Goal: Task Accomplishment & Management: Manage account settings

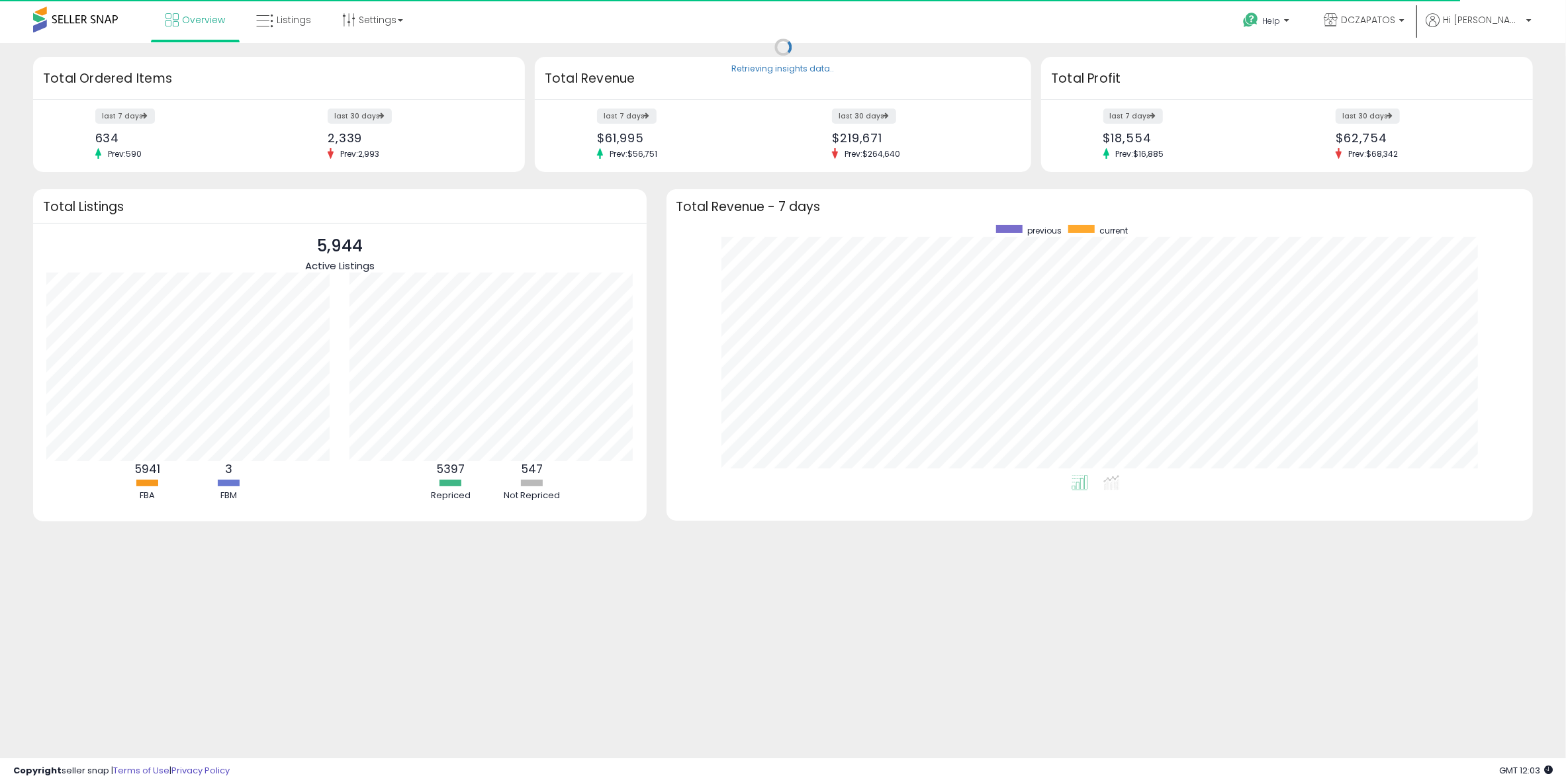
scroll to position [250, 840]
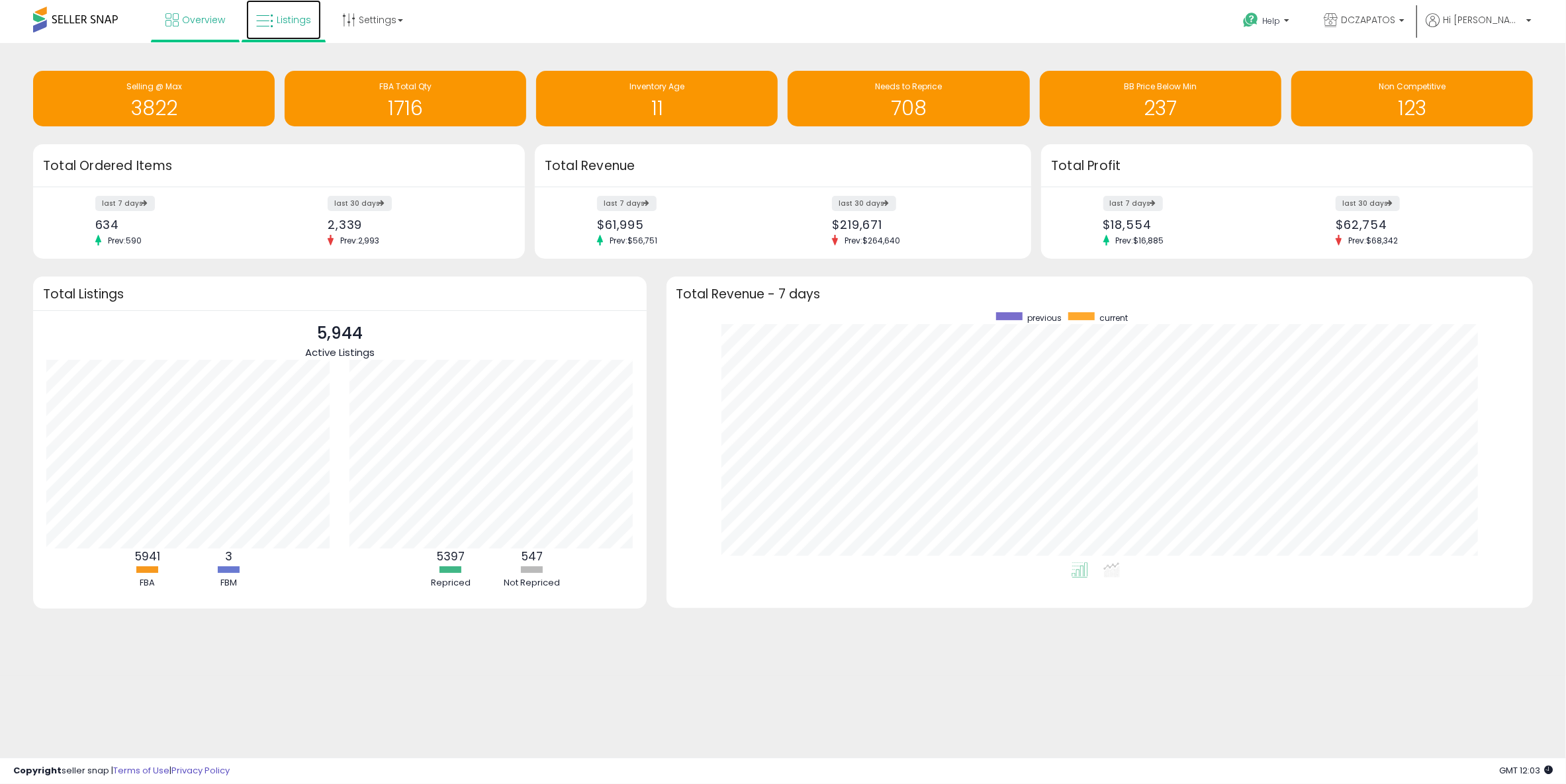
click at [291, 17] on span "Listings" at bounding box center [294, 20] width 35 height 13
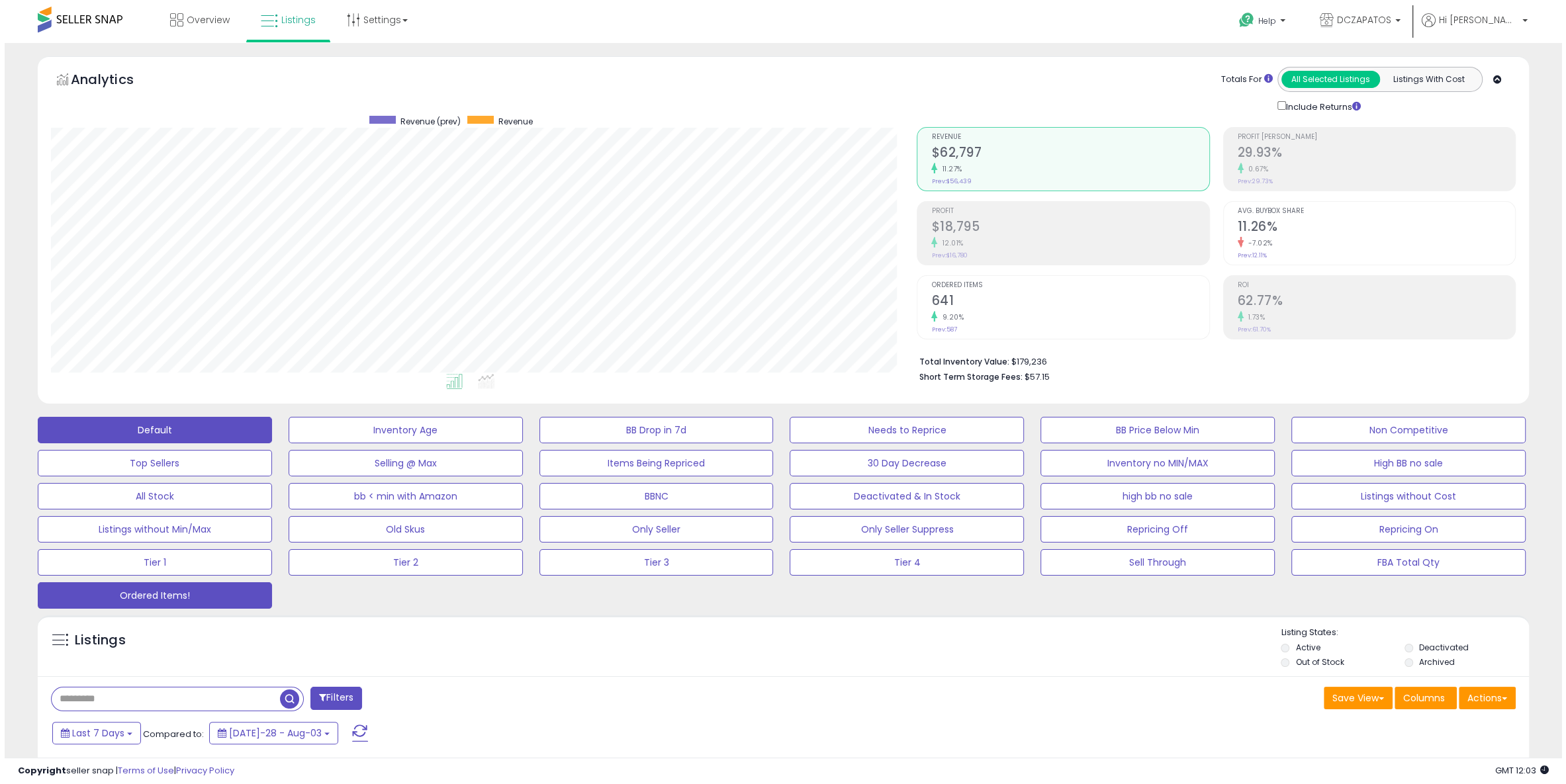
scroll to position [271, 865]
click at [284, 443] on button "Ordered Items!" at bounding box center [401, 430] width 234 height 26
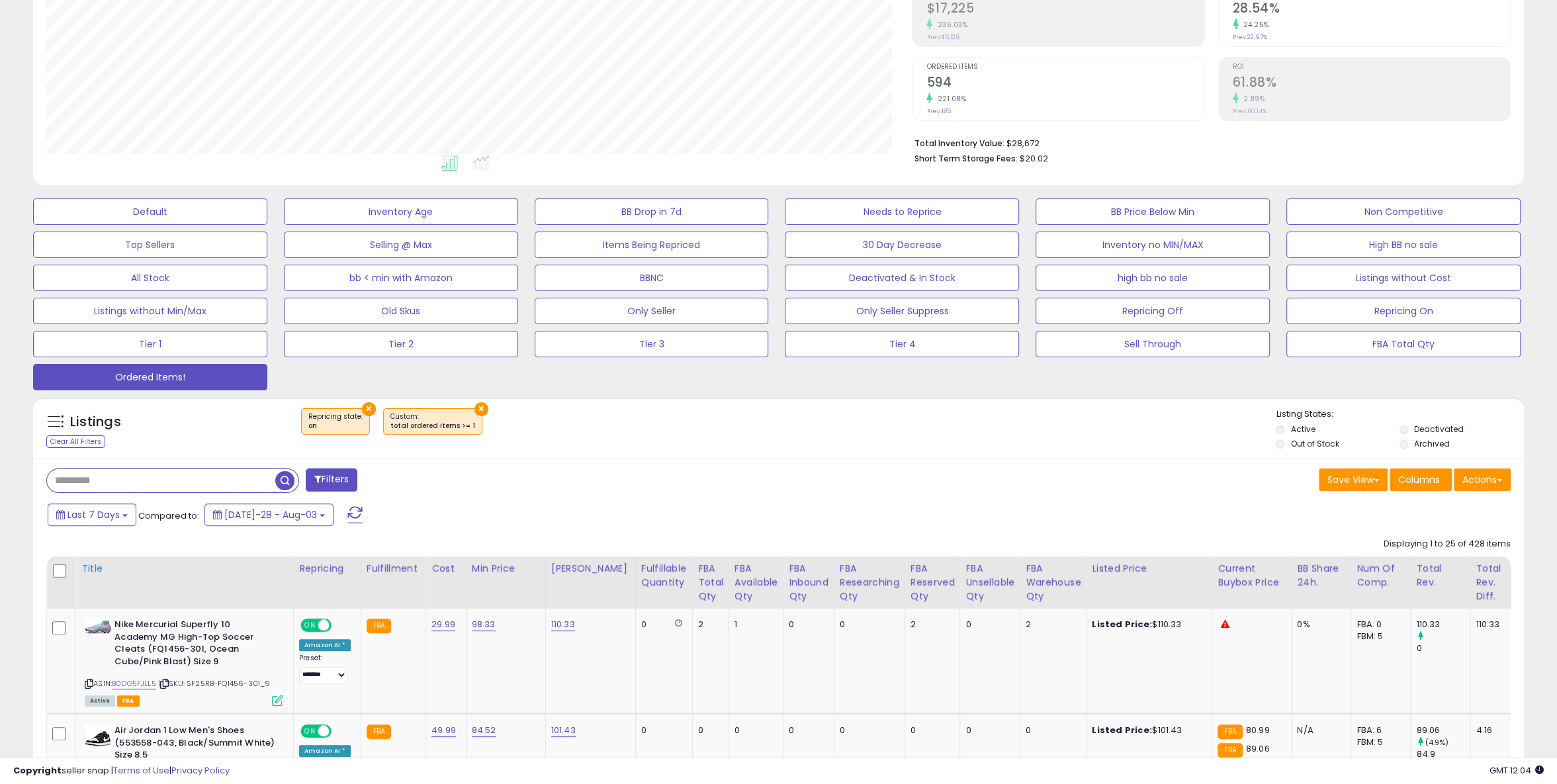
scroll to position [240, 0]
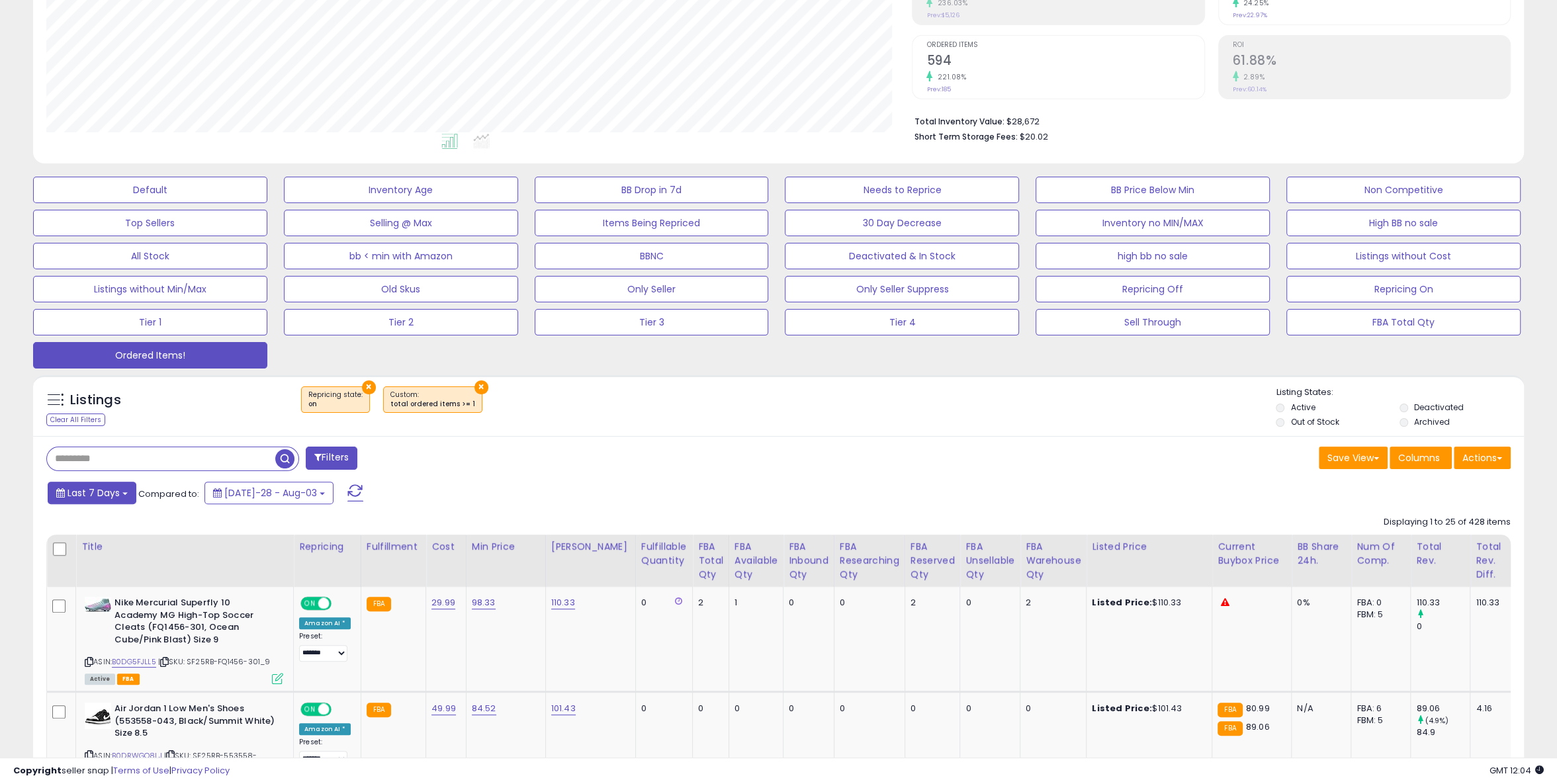
click at [131, 497] on button "Last 7 Days" at bounding box center [92, 492] width 88 height 22
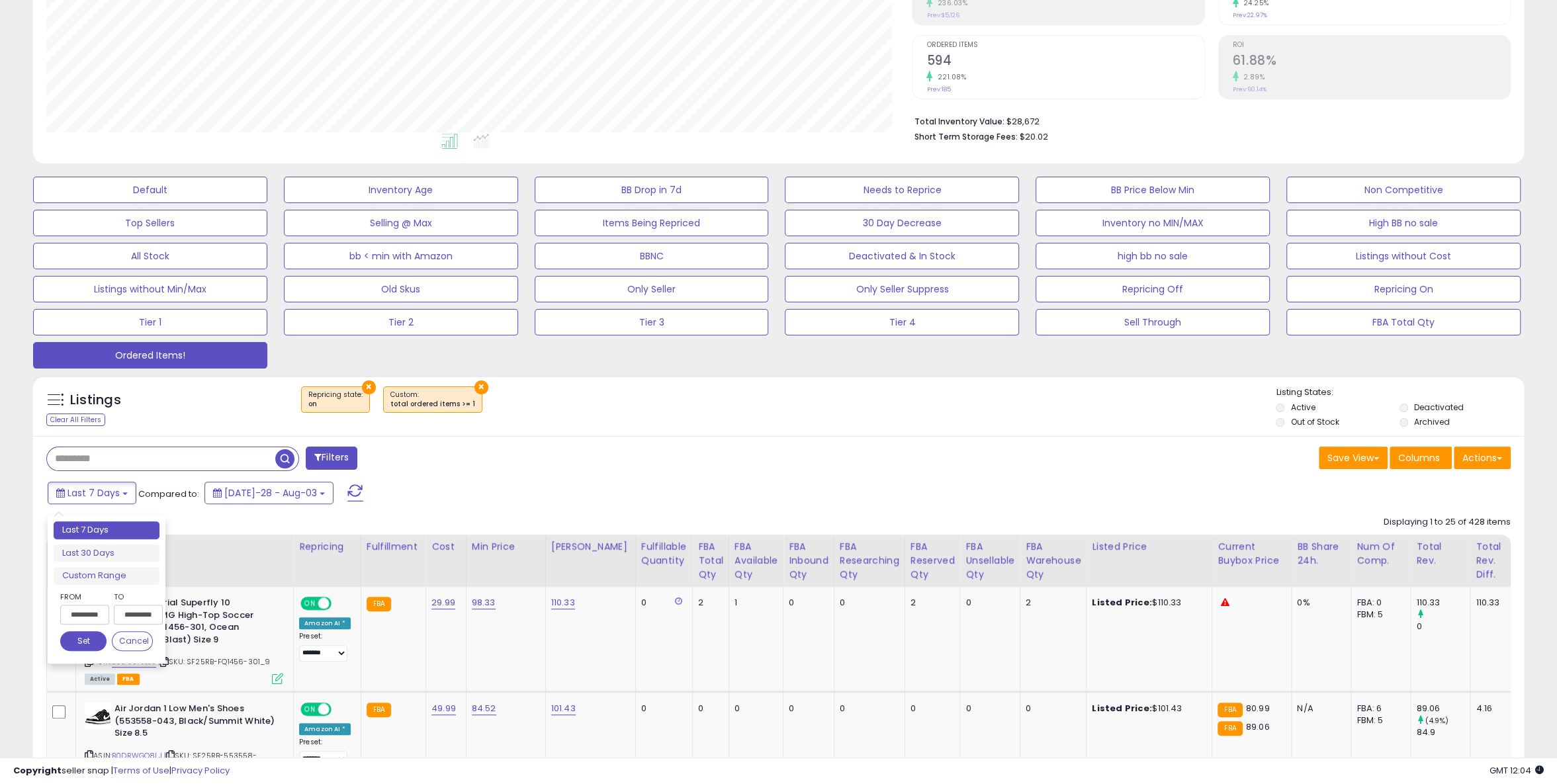
click at [102, 616] on input "**********" at bounding box center [84, 615] width 49 height 20
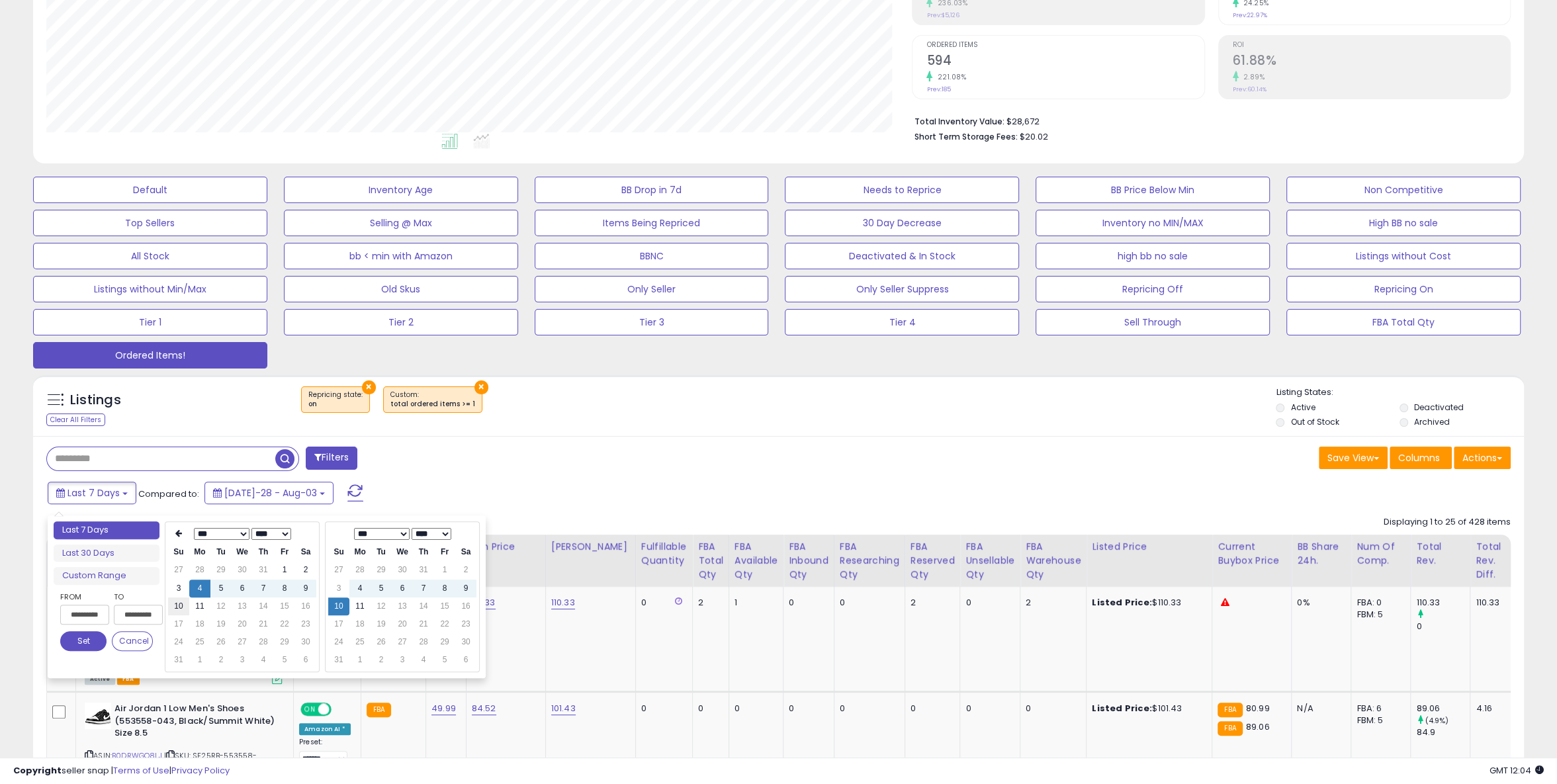
type input "**********"
click at [171, 603] on td "10" at bounding box center [179, 606] width 21 height 18
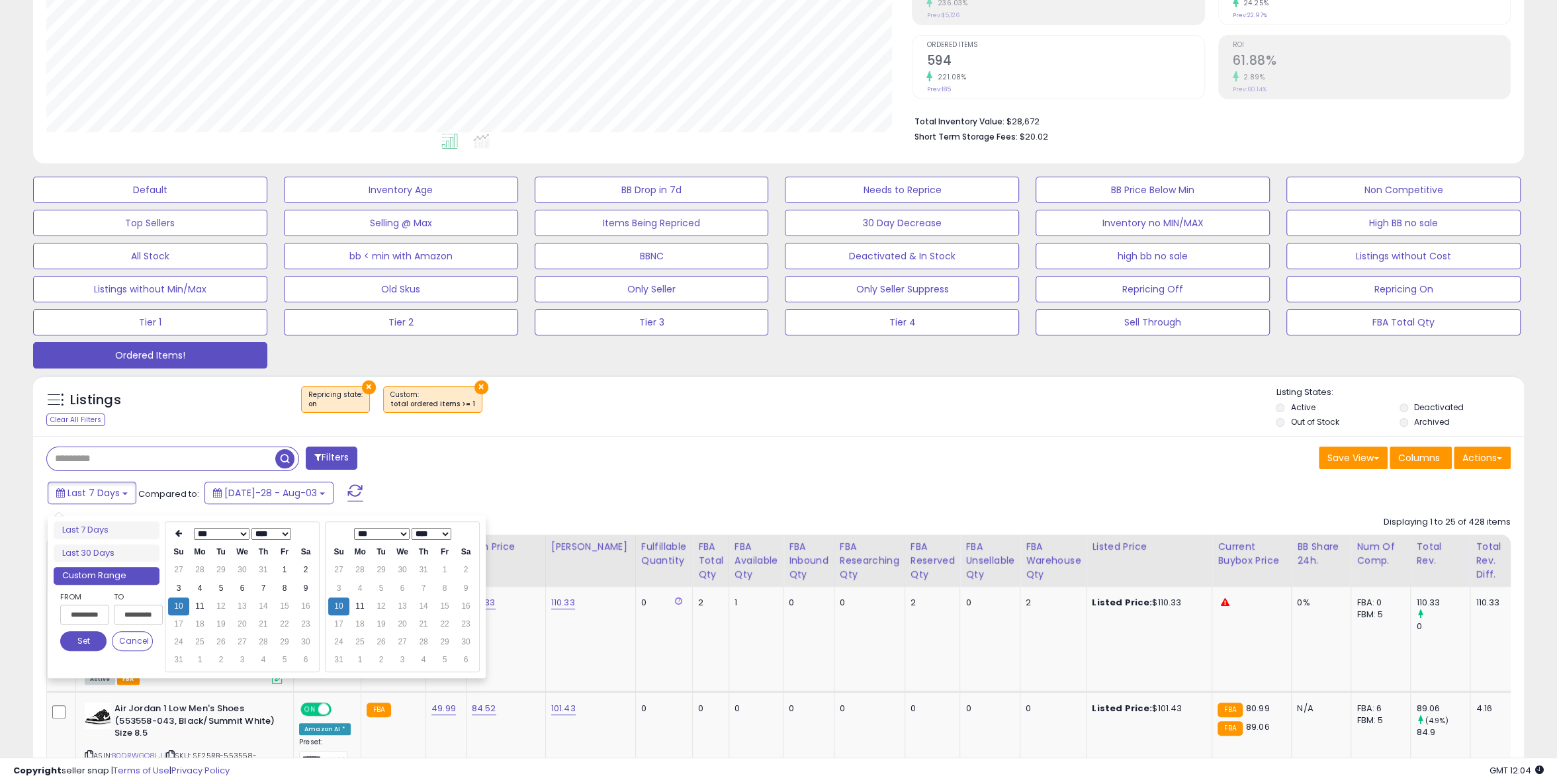
click at [82, 649] on button "Set" at bounding box center [83, 641] width 46 height 20
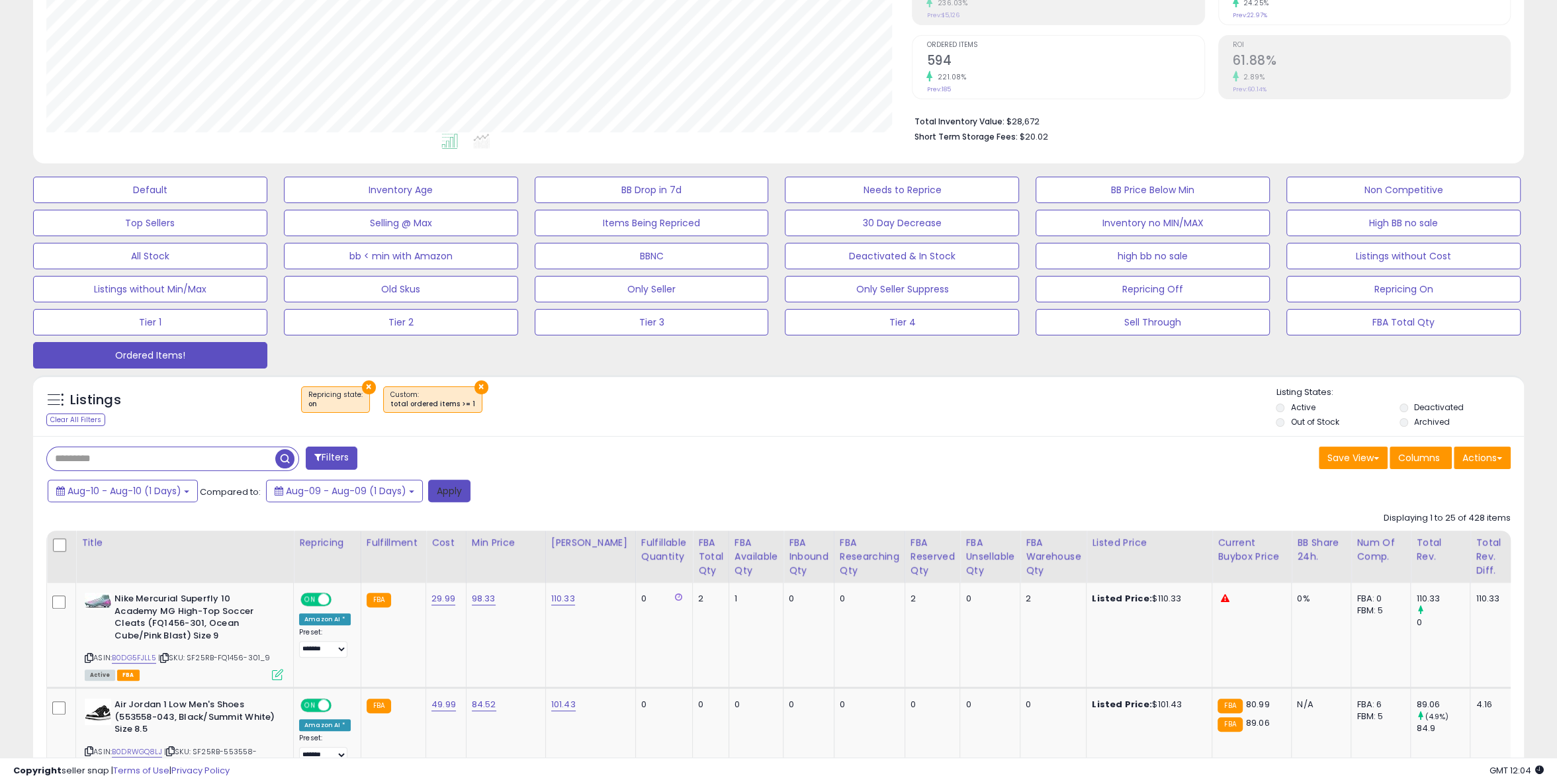
click at [450, 484] on button "Apply" at bounding box center [449, 491] width 42 height 22
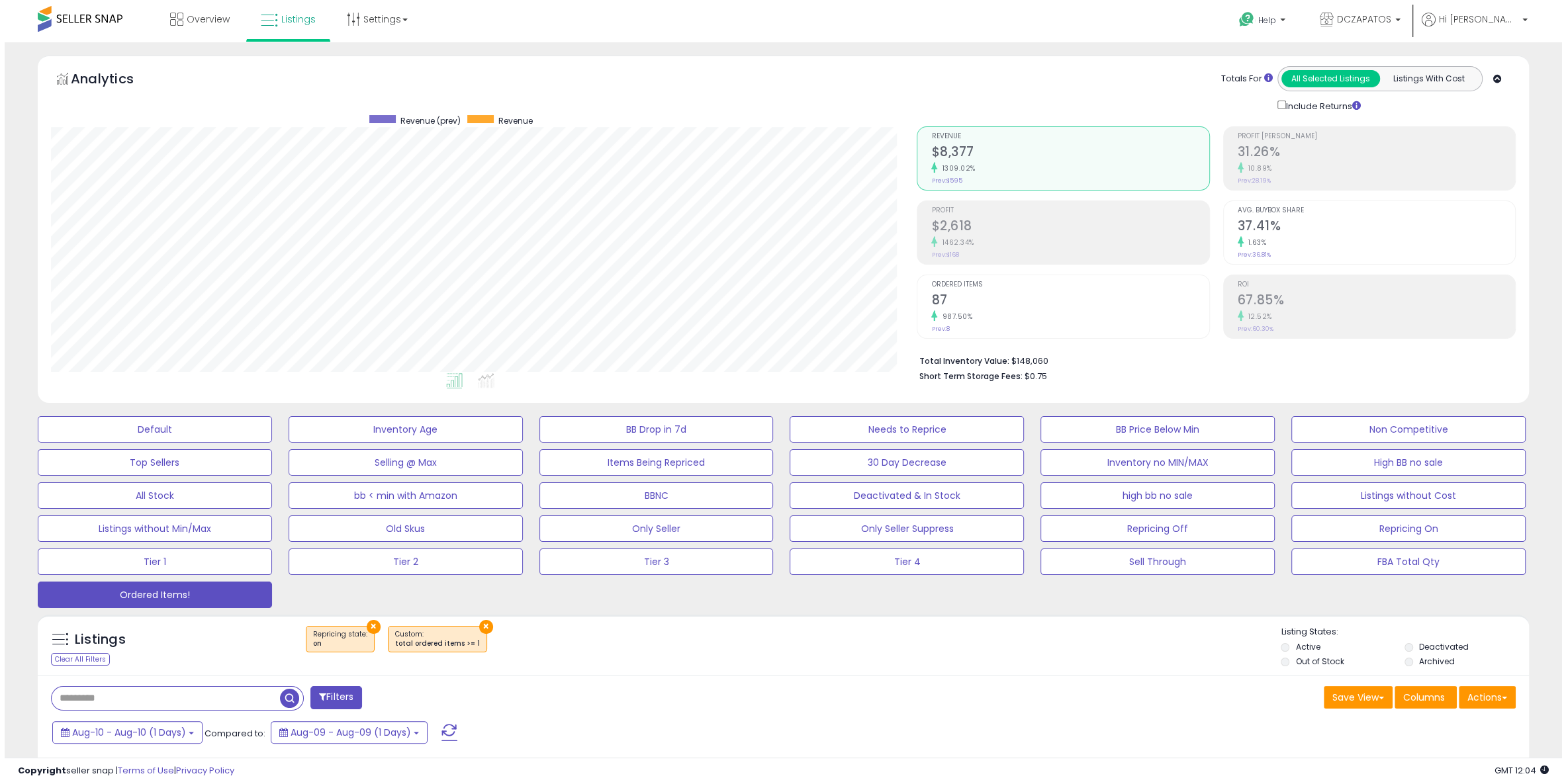
scroll to position [0, 0]
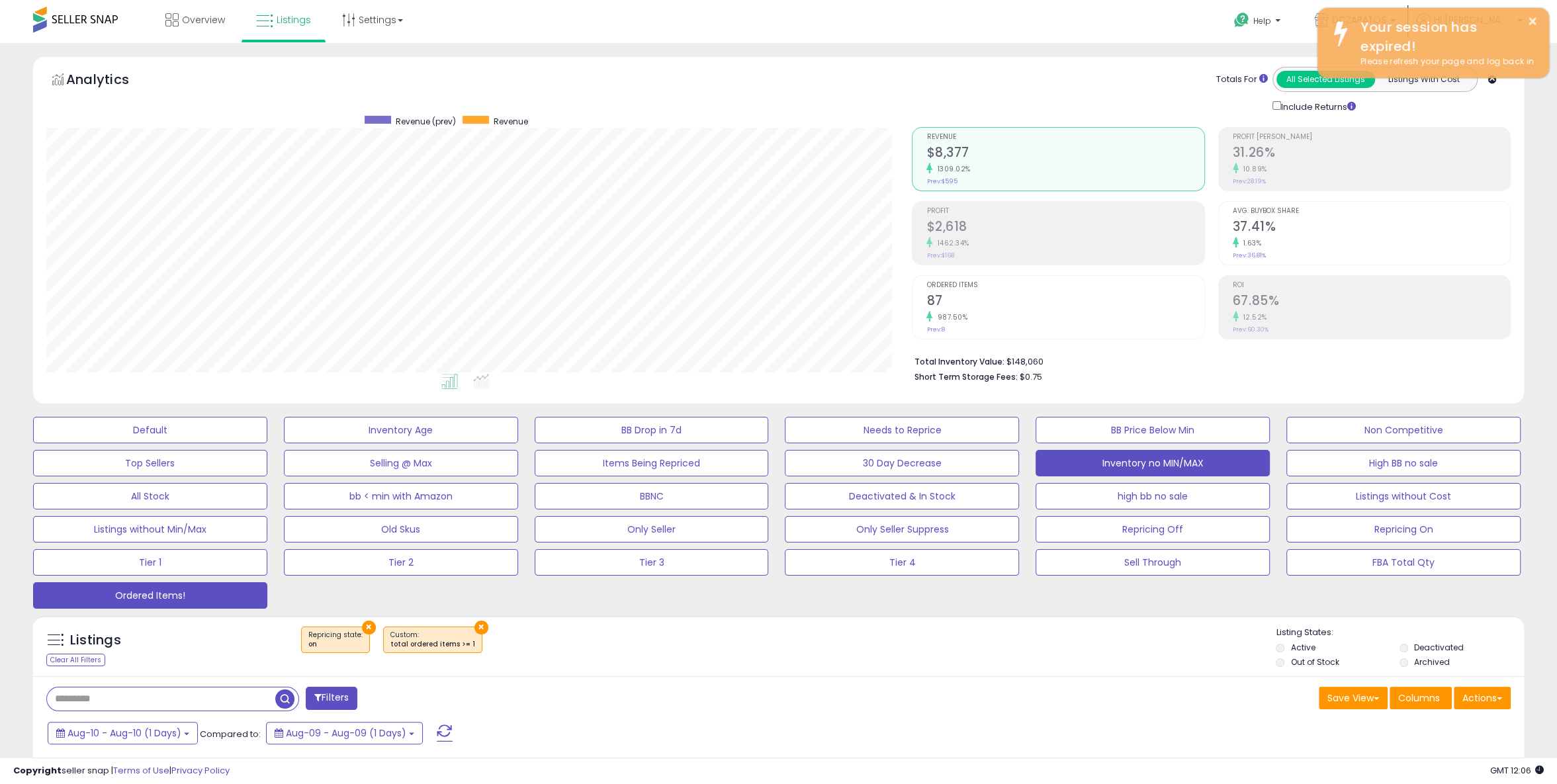
click at [267, 443] on button "Inventory no MIN/MAX" at bounding box center [150, 430] width 234 height 26
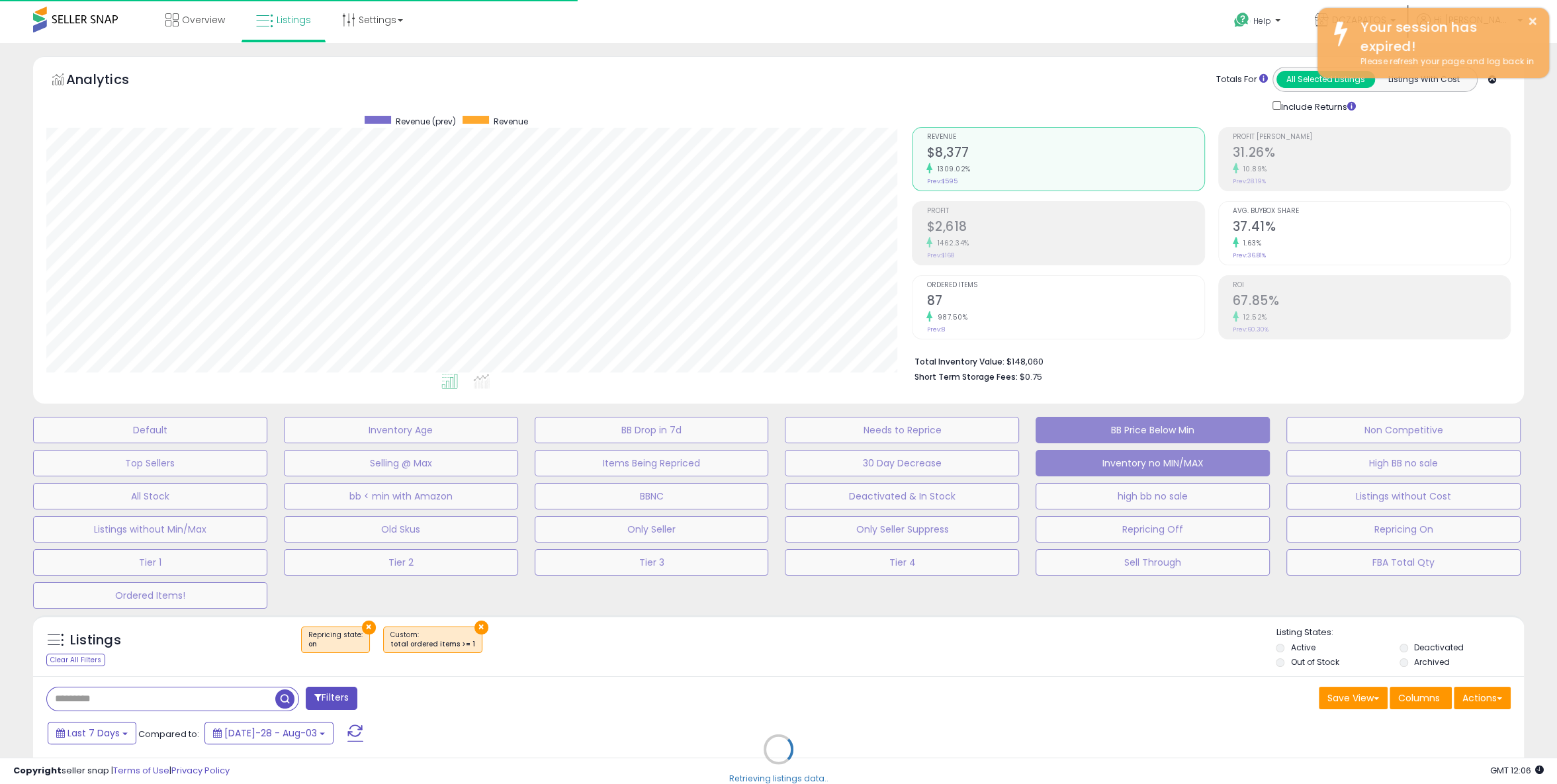
scroll to position [661234, 660880]
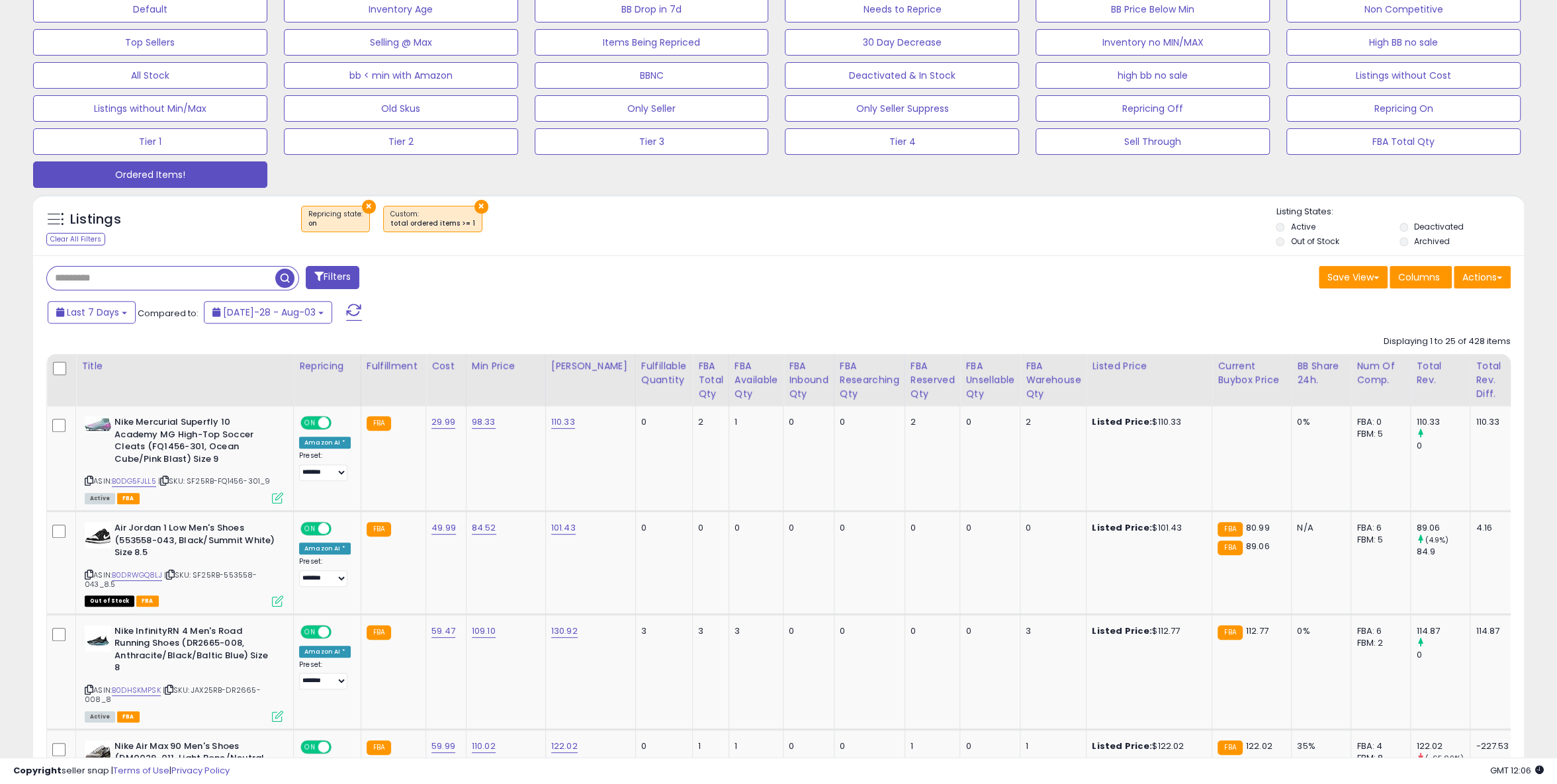
scroll to position [240, 0]
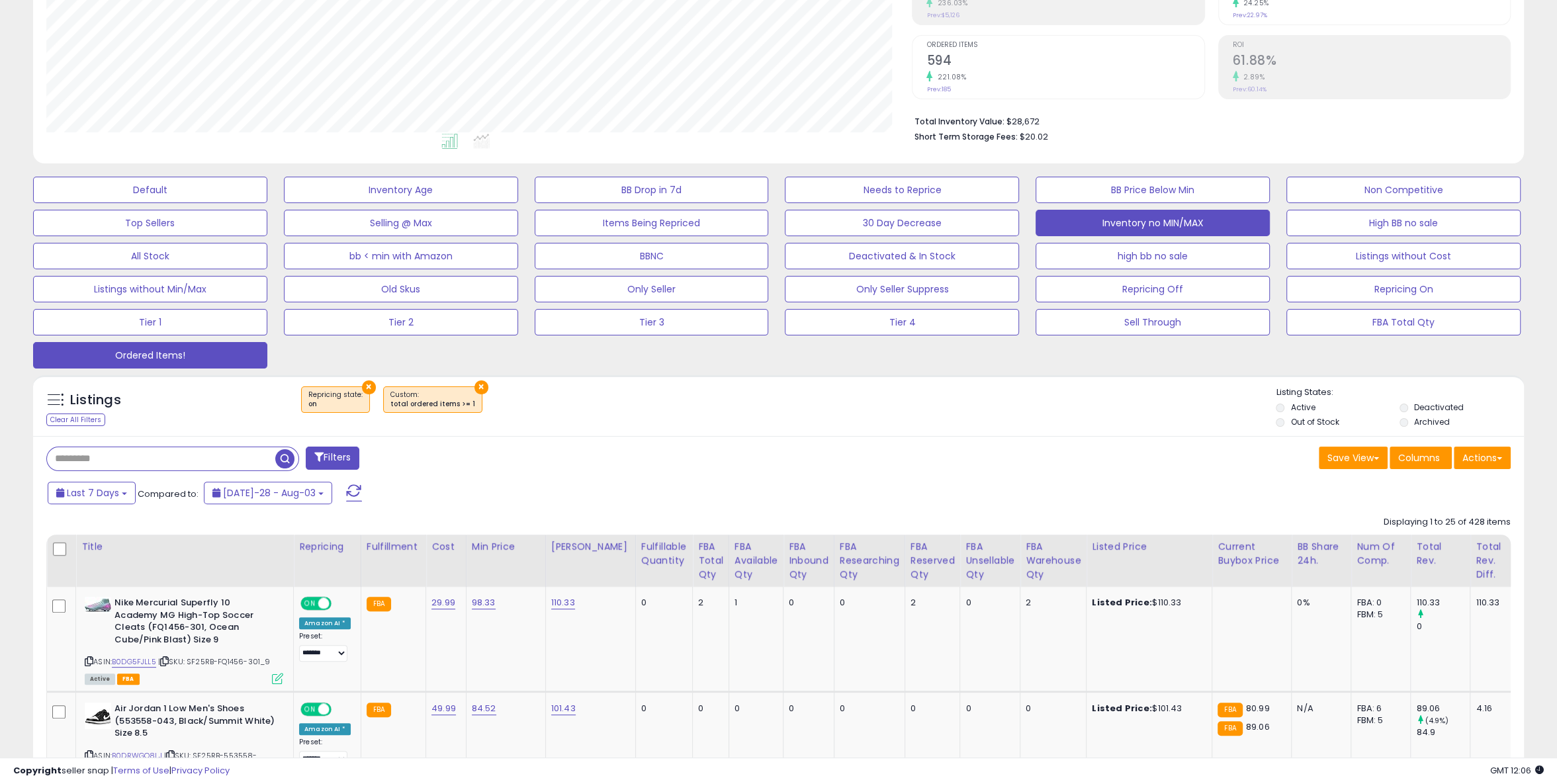
click at [267, 203] on button "Inventory no MIN/MAX" at bounding box center [150, 190] width 234 height 26
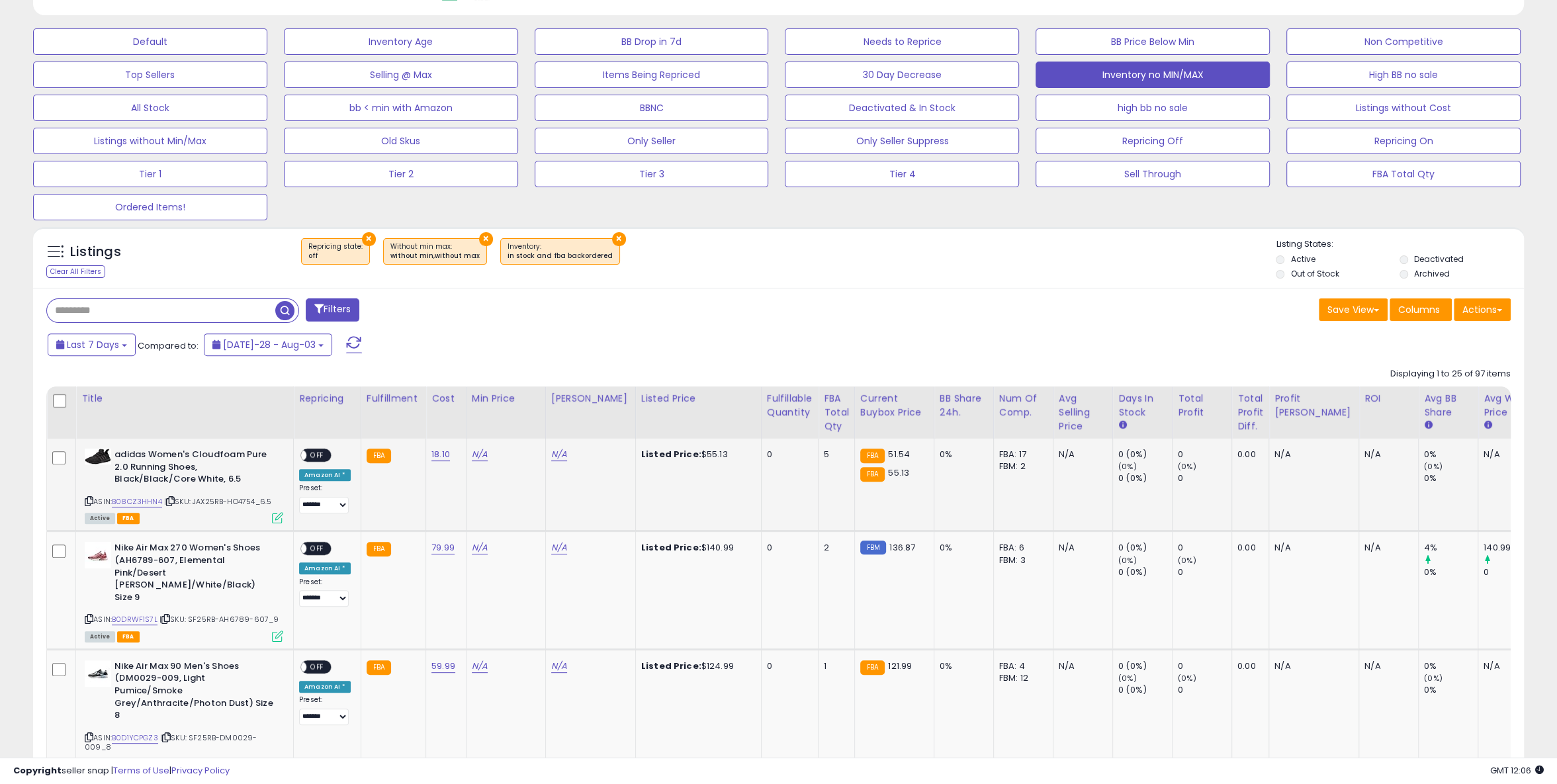
scroll to position [410, 0]
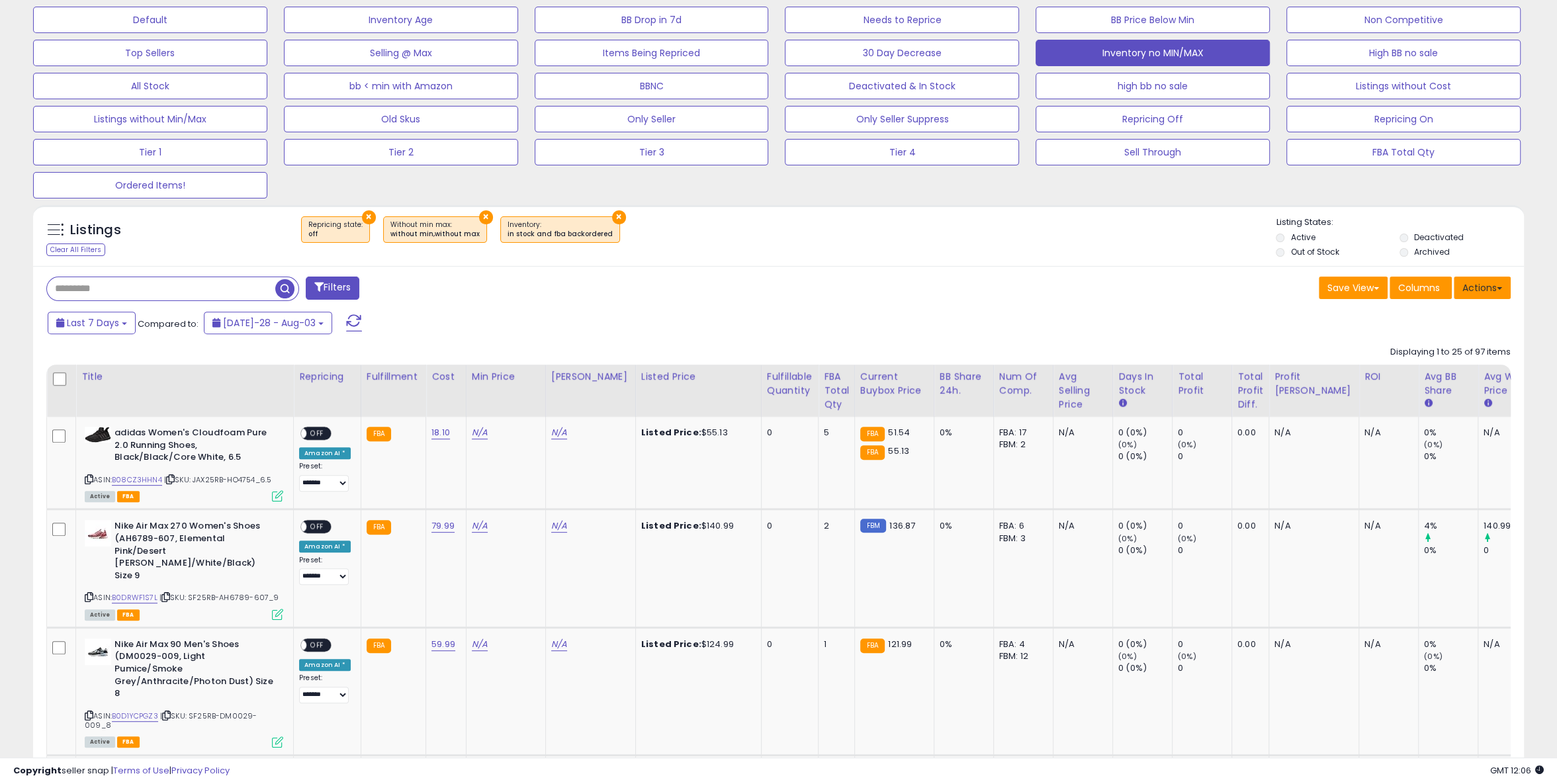
click at [1497, 287] on button "Actions" at bounding box center [1482, 287] width 57 height 22
click at [1434, 350] on link "Export Visible Columns" at bounding box center [1428, 349] width 145 height 21
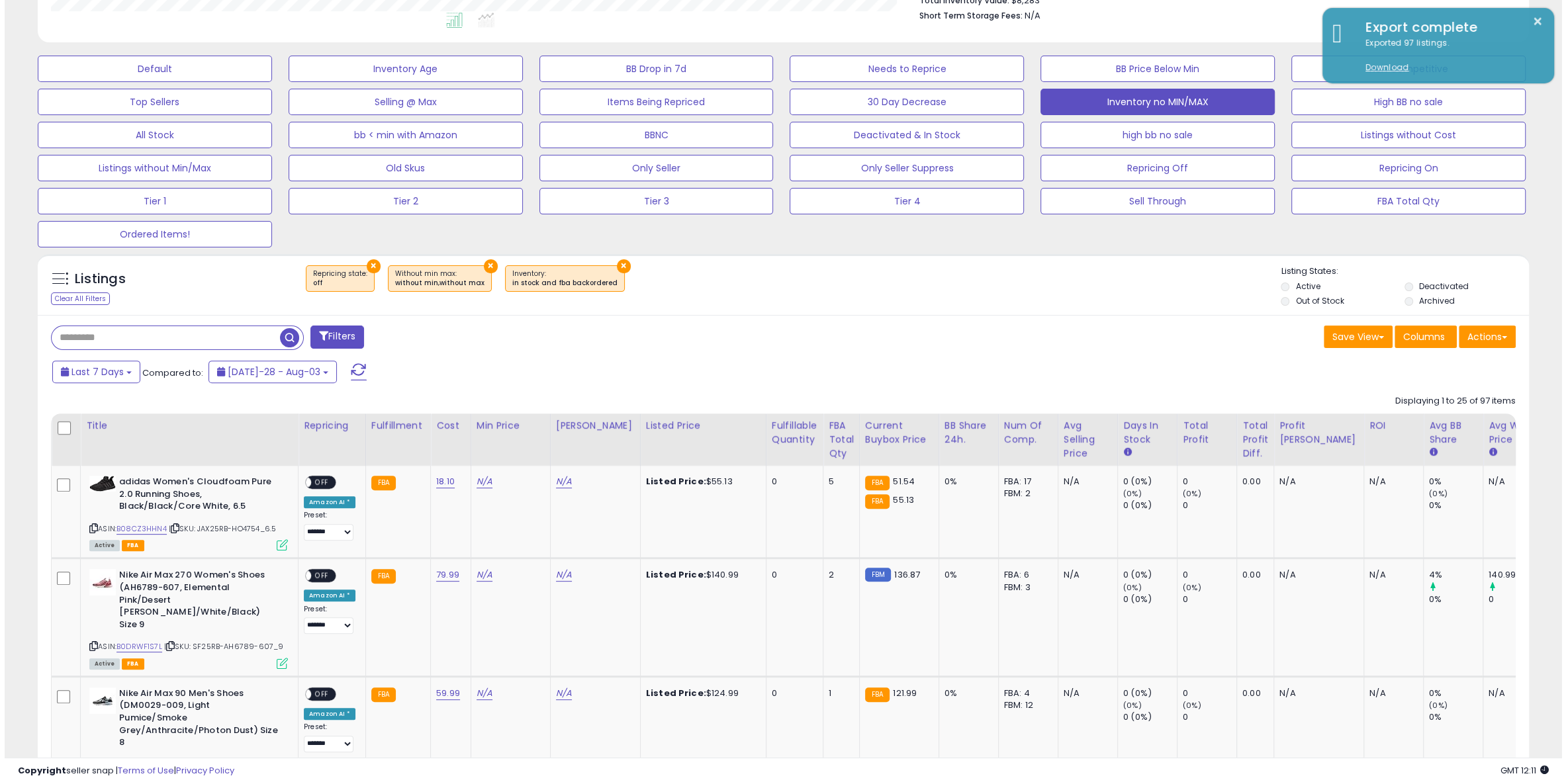
scroll to position [120, 0]
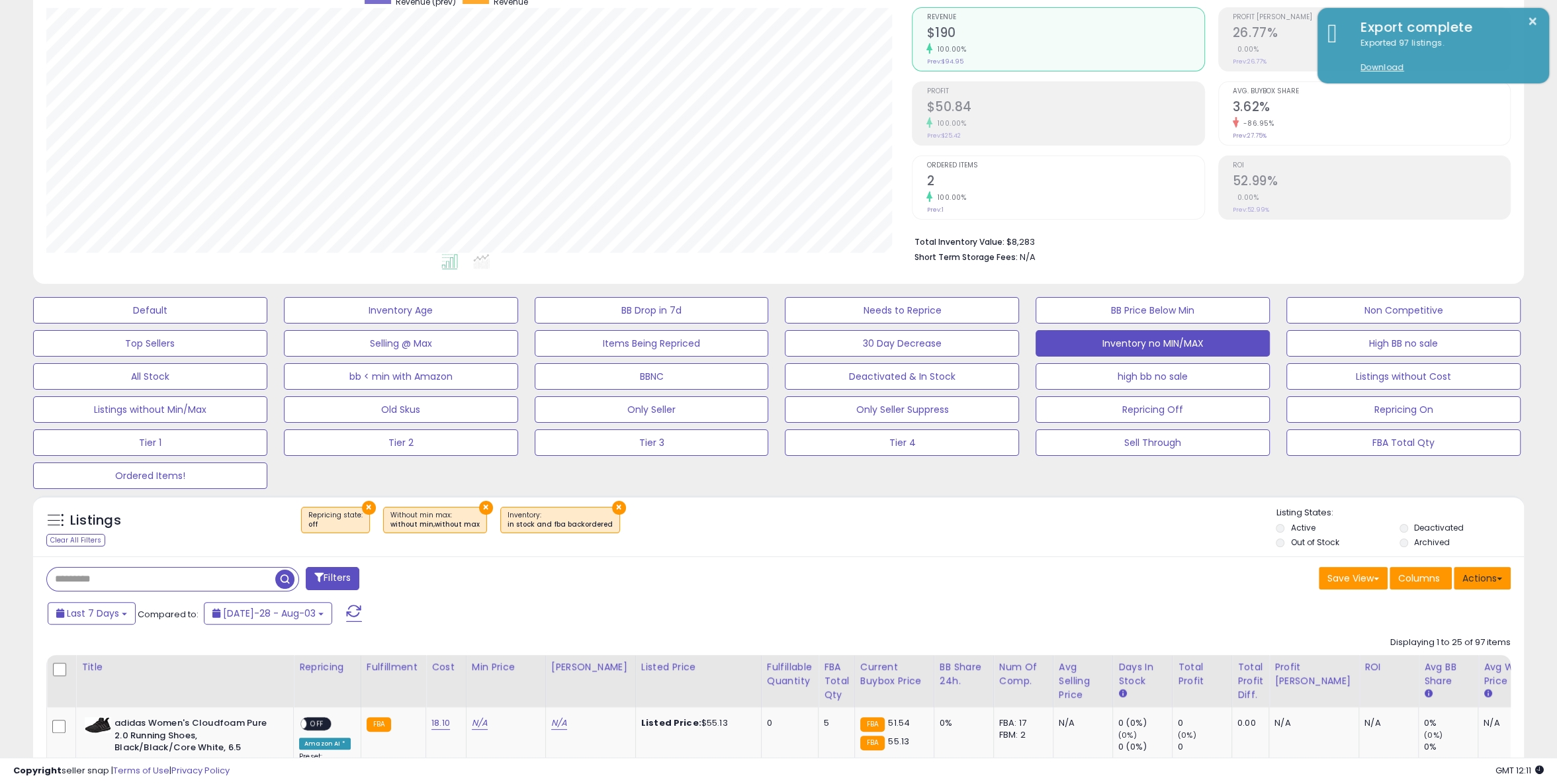
click at [1484, 573] on button "Actions" at bounding box center [1482, 577] width 57 height 22
click at [1455, 612] on link "Import" at bounding box center [1428, 606] width 145 height 21
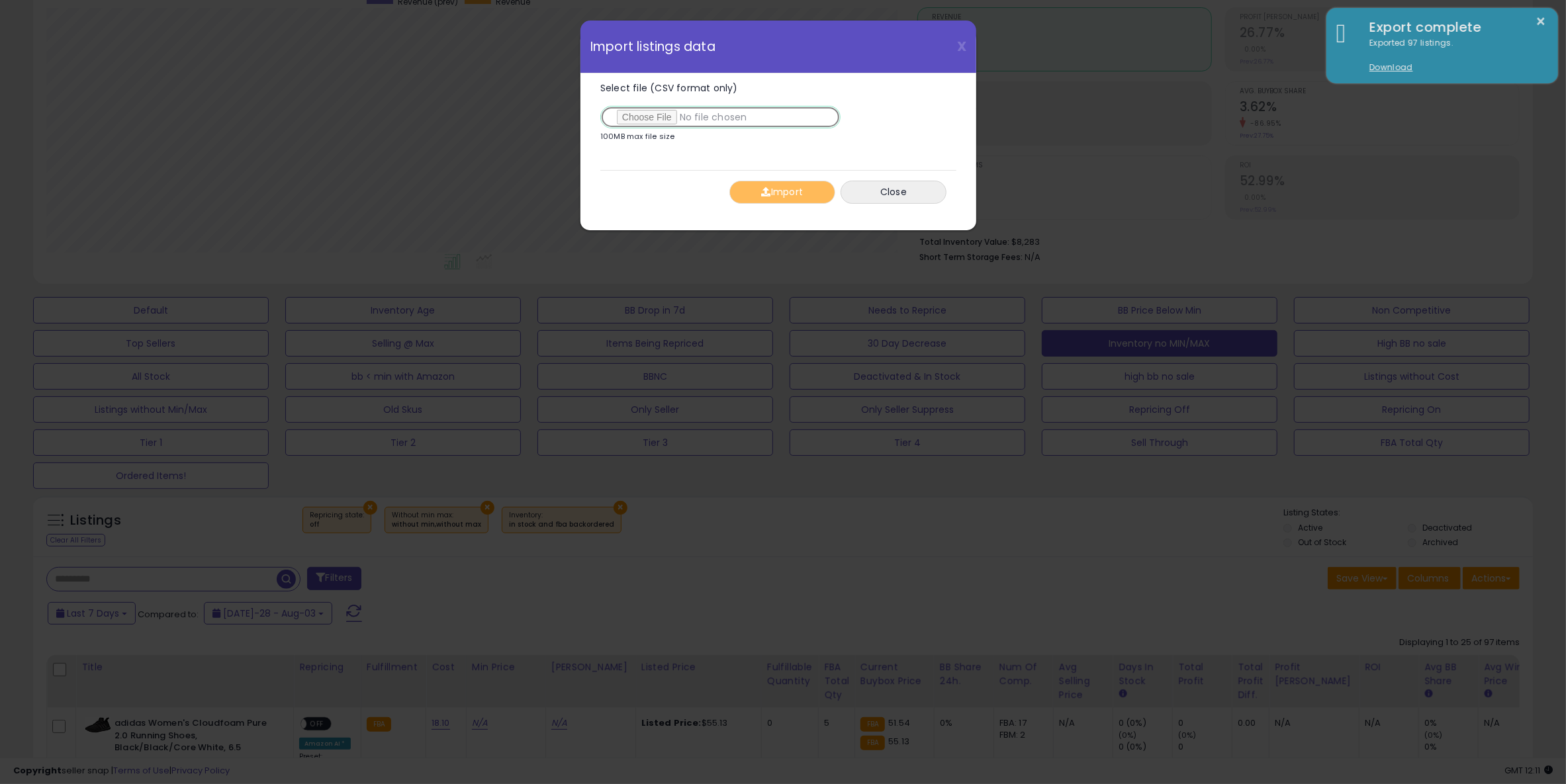
click at [635, 121] on input "Select file (CSV format only)" at bounding box center [720, 116] width 240 height 22
type input "**********"
click at [788, 198] on button "Import" at bounding box center [782, 192] width 106 height 23
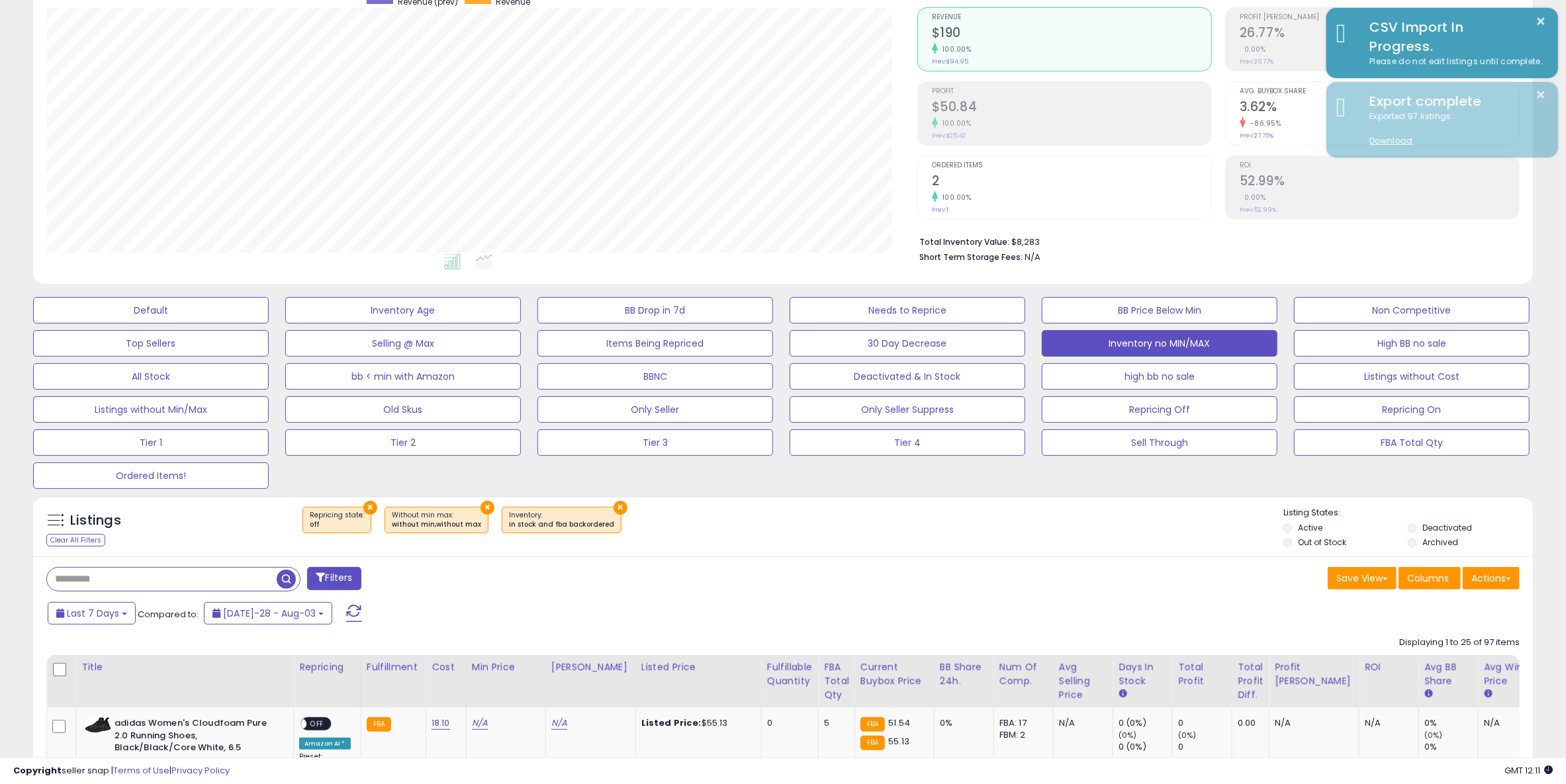
scroll to position [661234, 660841]
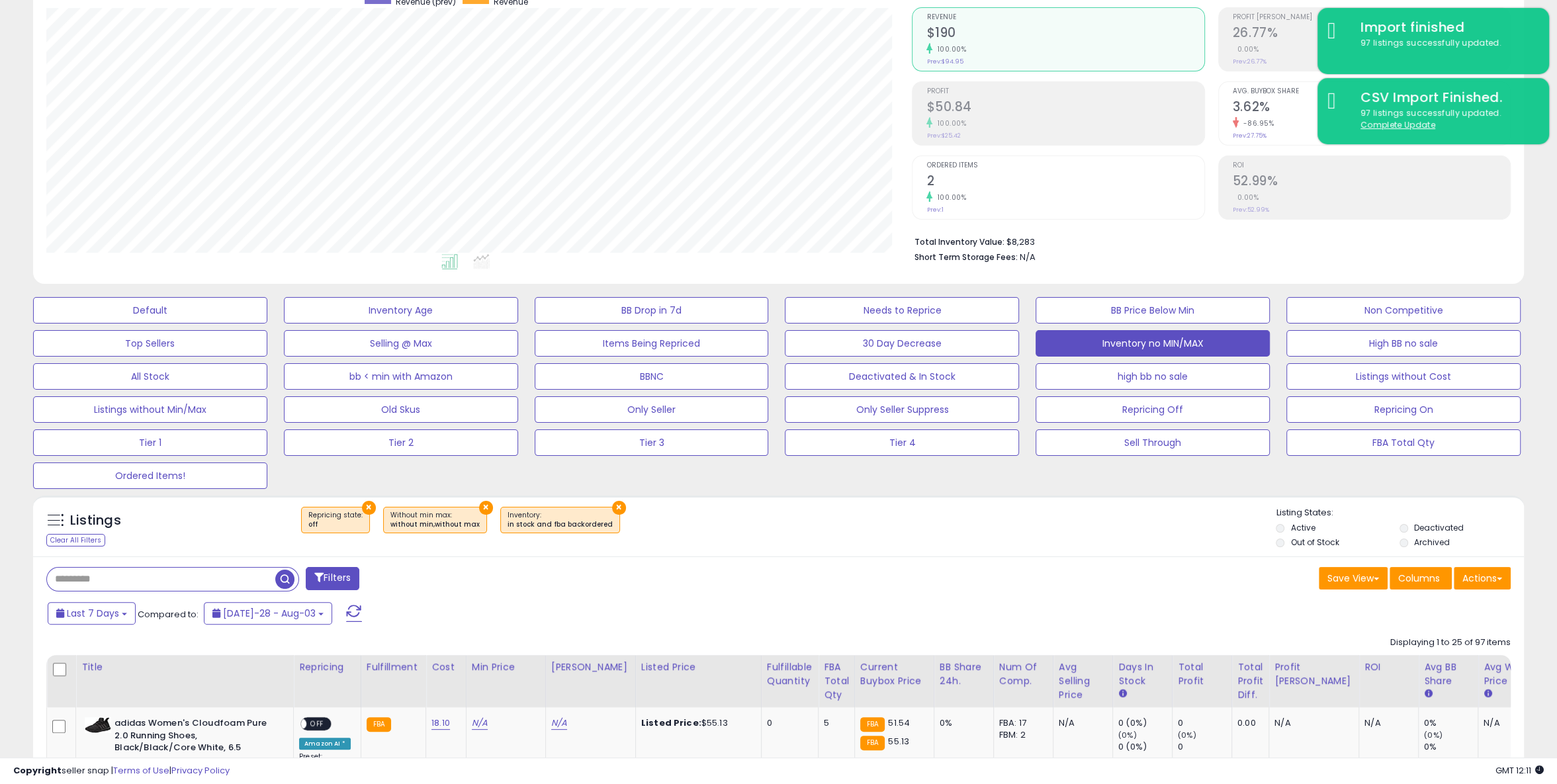
click at [1165, 250] on li "Short Term Storage Fees: N/A" at bounding box center [1207, 255] width 587 height 16
click at [267, 324] on button "Tier 4" at bounding box center [150, 311] width 234 height 26
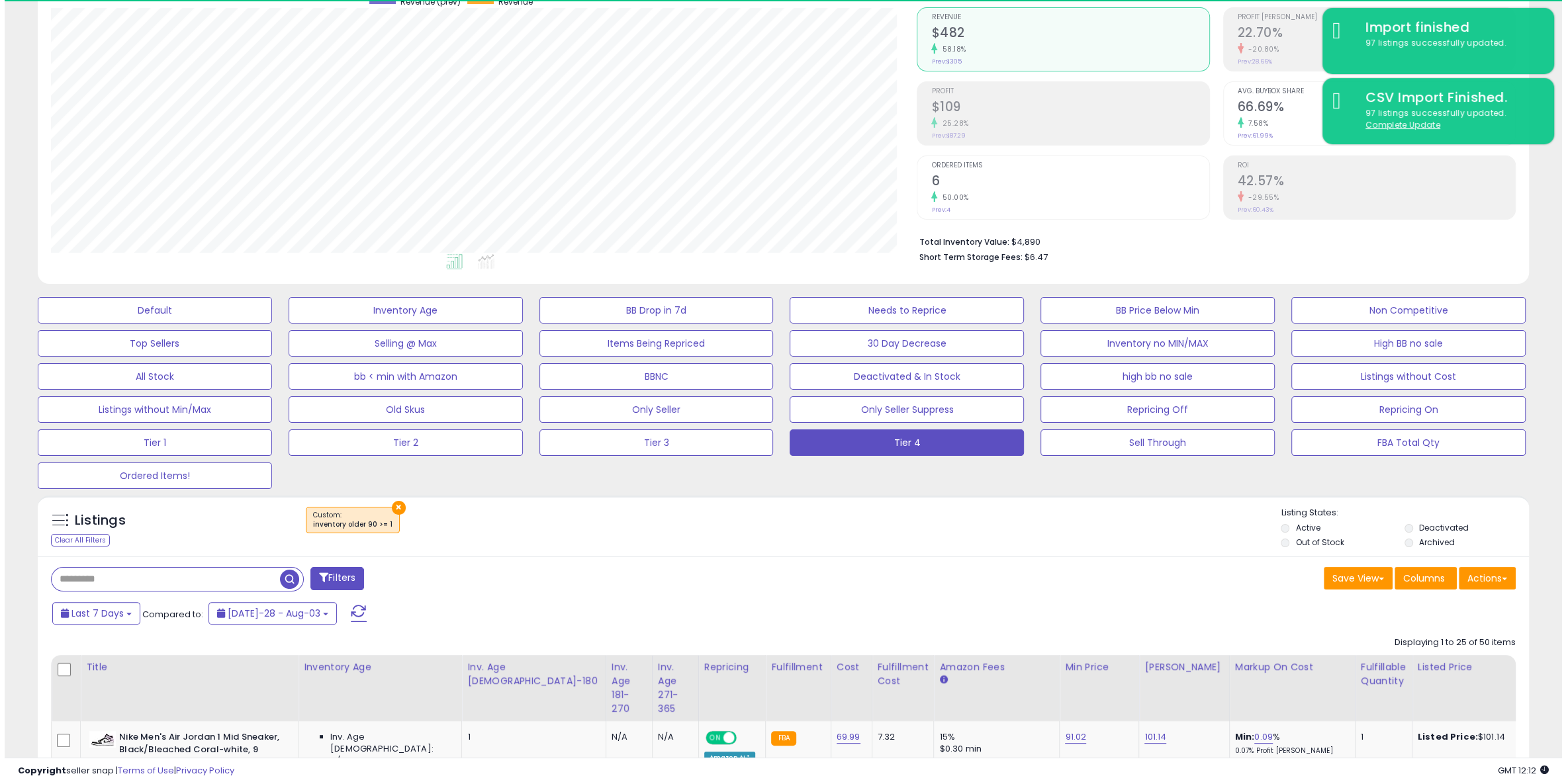
scroll to position [271, 865]
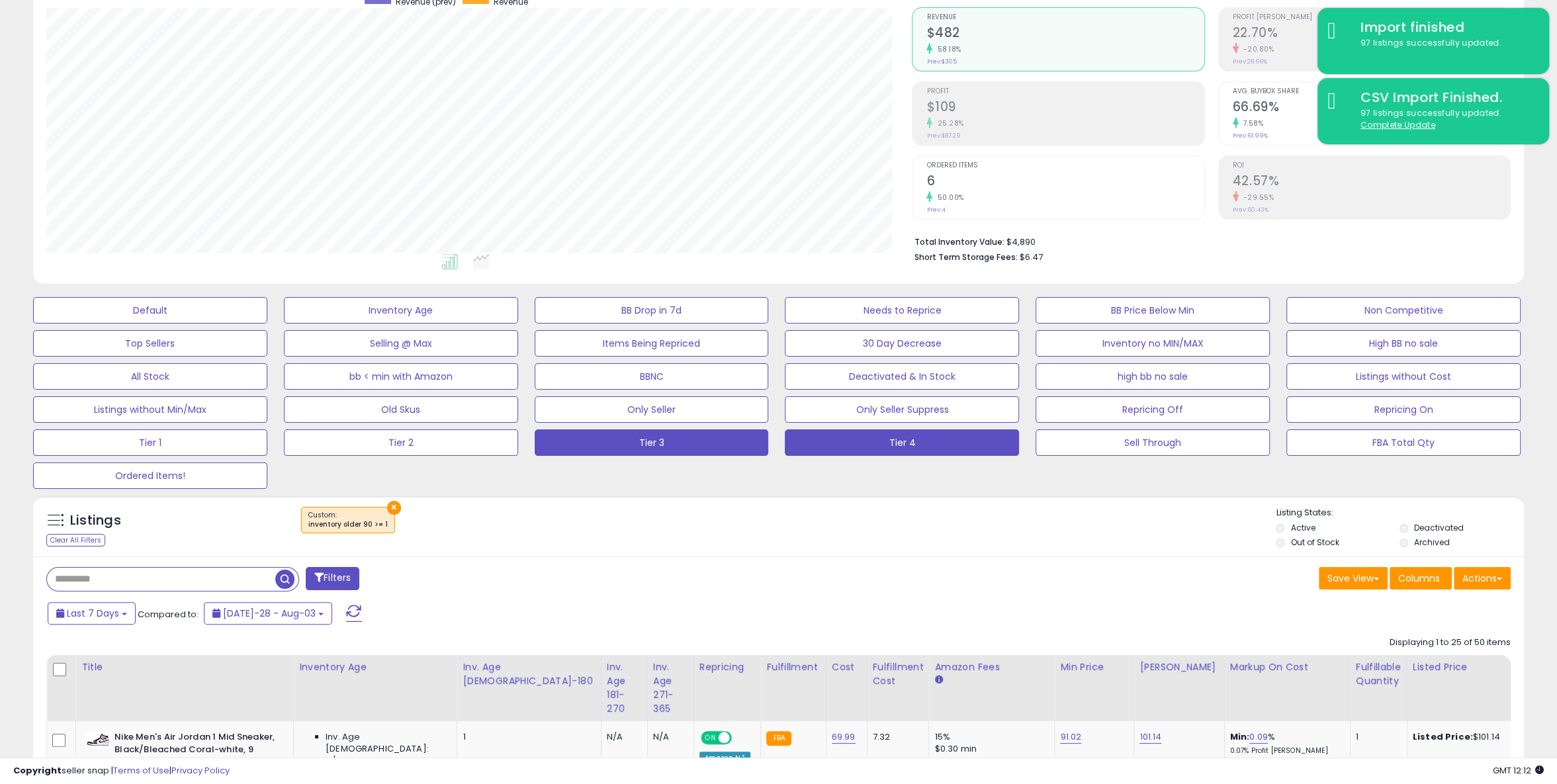
click at [267, 324] on button "Tier 3" at bounding box center [150, 311] width 234 height 26
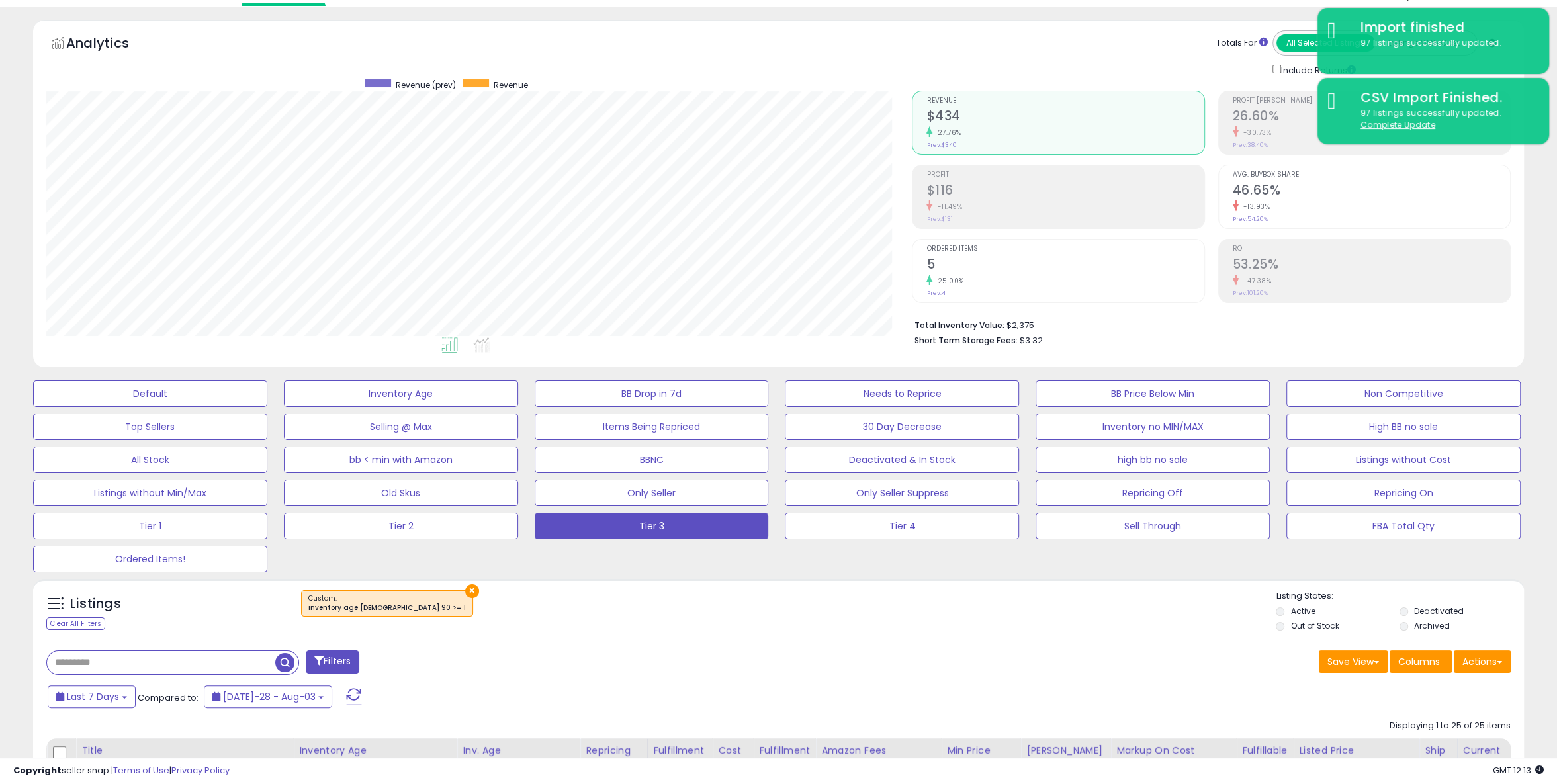
scroll to position [0, 0]
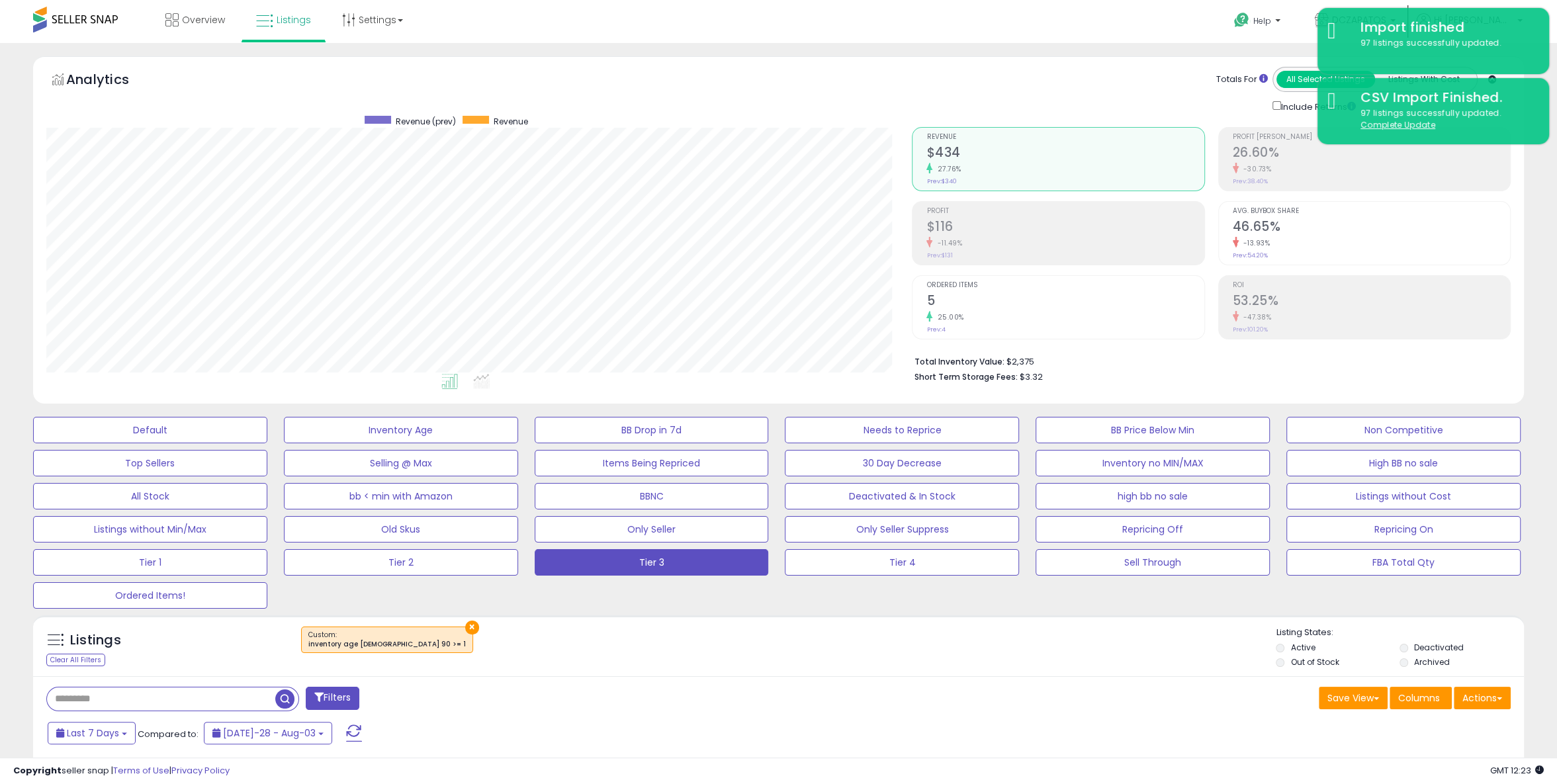
click at [88, 21] on span at bounding box center [75, 19] width 84 height 26
